Goal: Transaction & Acquisition: Purchase product/service

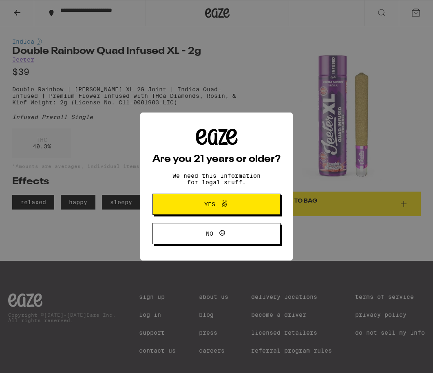
click at [194, 207] on span "Yes" at bounding box center [217, 204] width 62 height 11
